Goal: Use online tool/utility: Utilize a website feature to perform a specific function

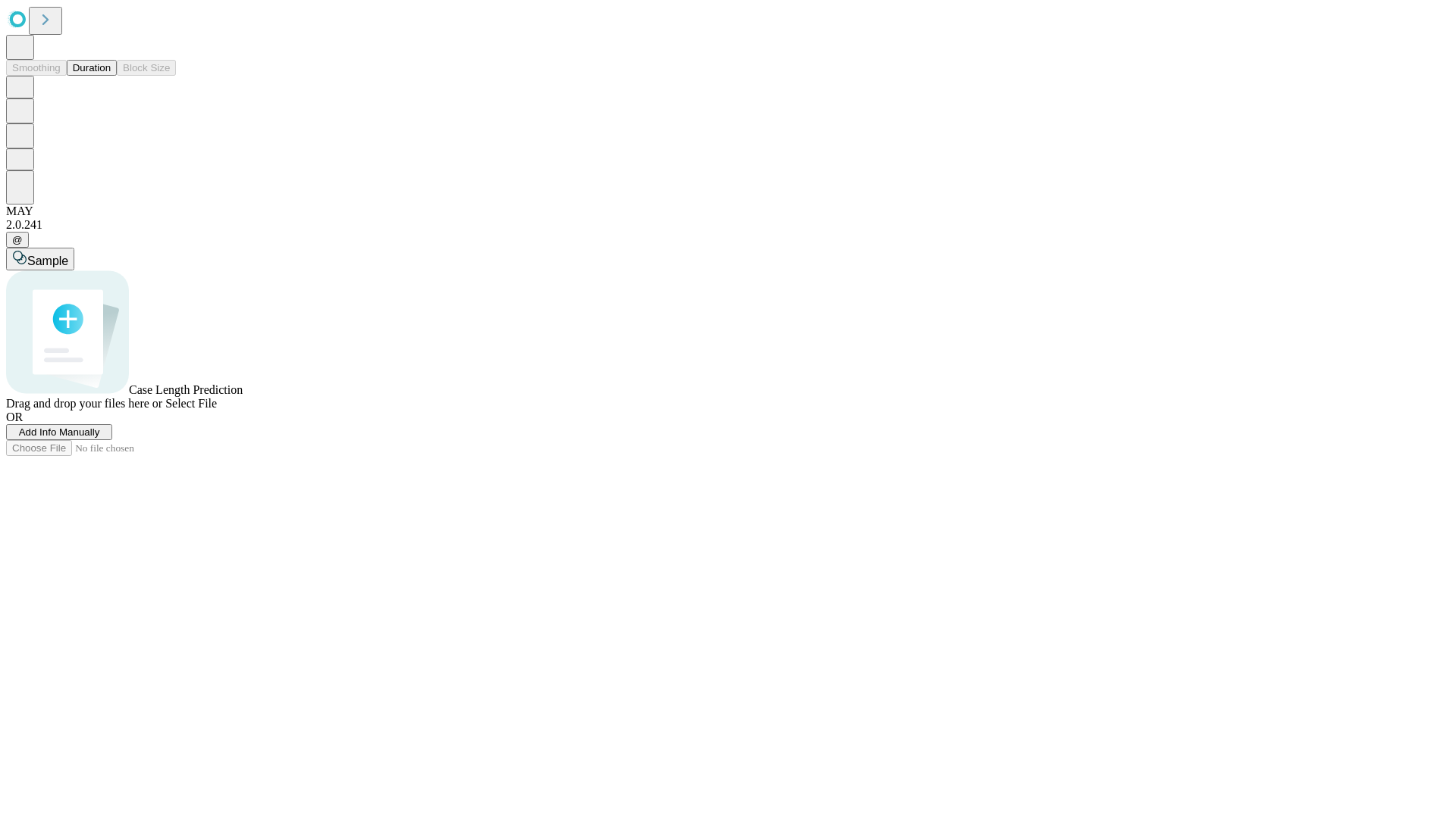
click at [110, 76] on button "Duration" at bounding box center [91, 68] width 50 height 16
click at [217, 410] on span "Select File" at bounding box center [191, 403] width 51 height 13
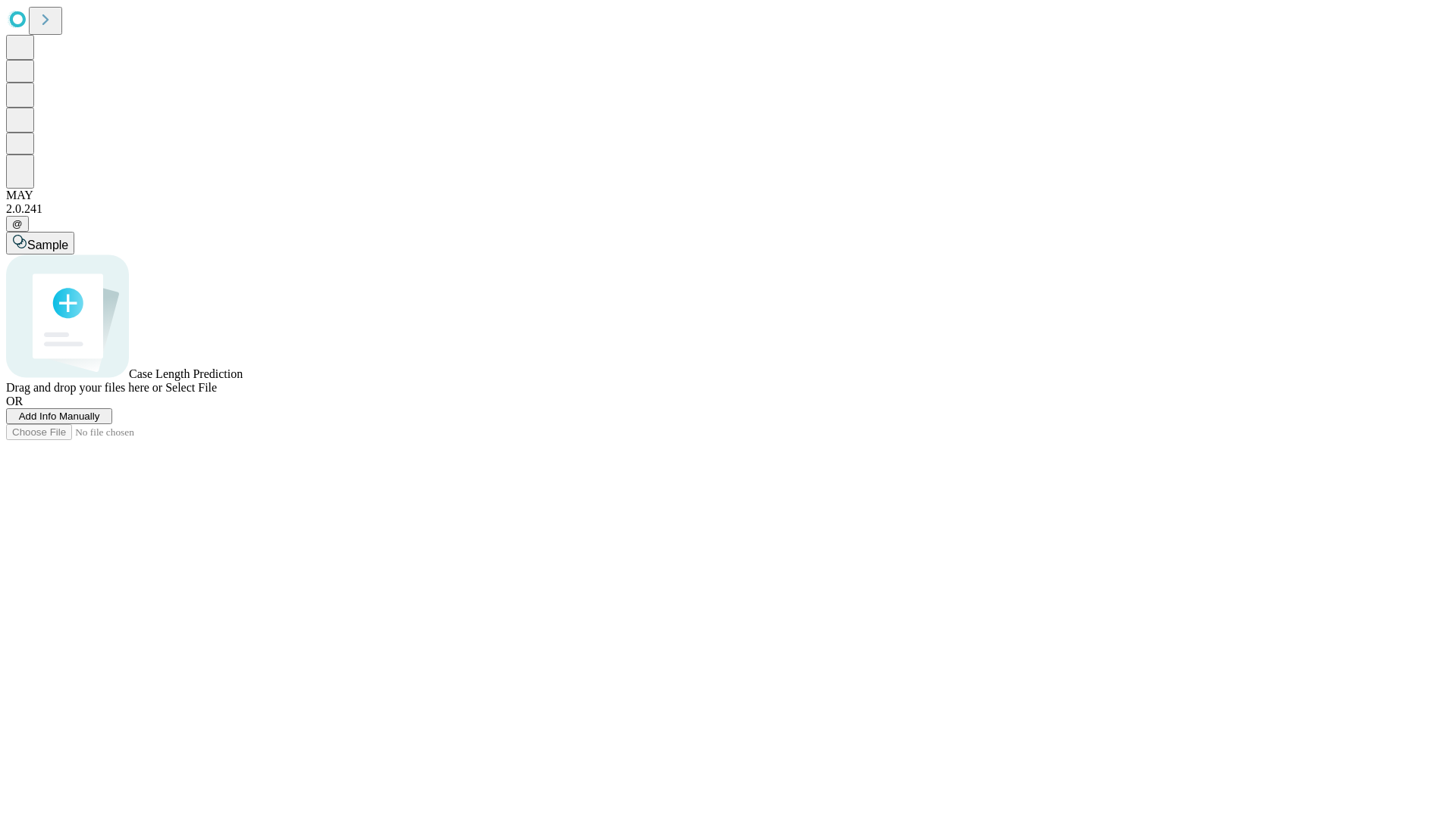
click at [217, 394] on span "Select File" at bounding box center [191, 388] width 51 height 13
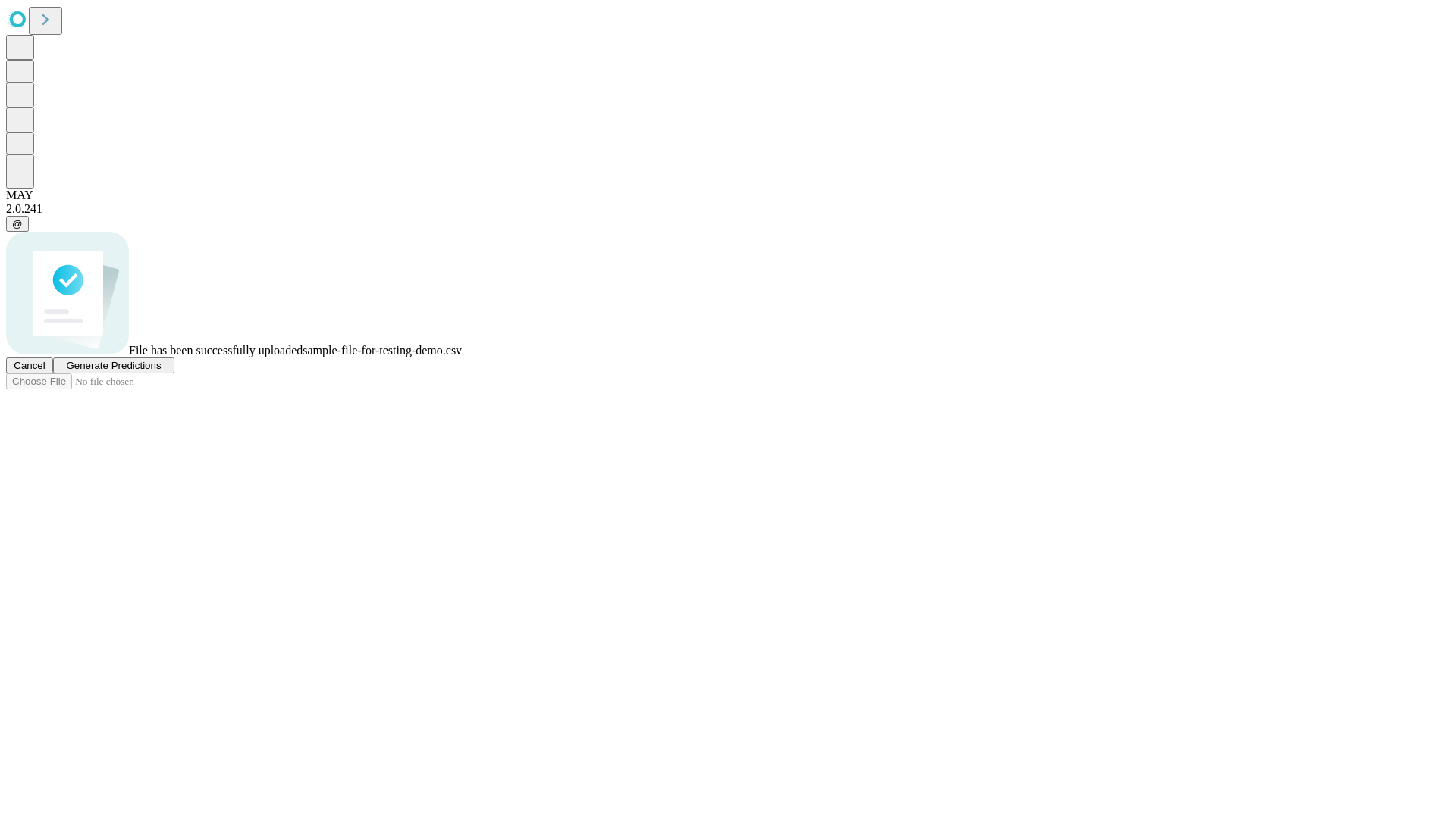
click at [161, 371] on span "Generate Predictions" at bounding box center [113, 365] width 95 height 11
